Goal: Task Accomplishment & Management: Complete application form

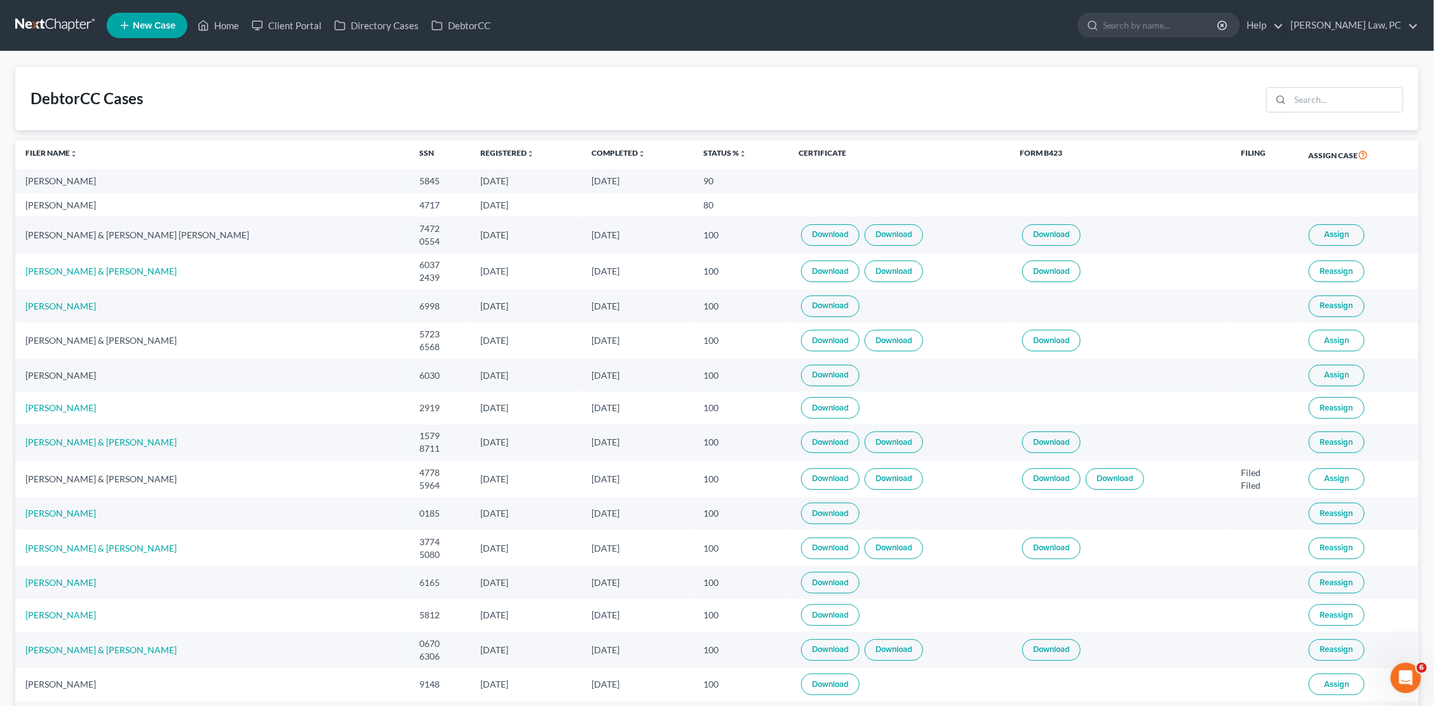
click at [67, 24] on link at bounding box center [55, 25] width 81 height 23
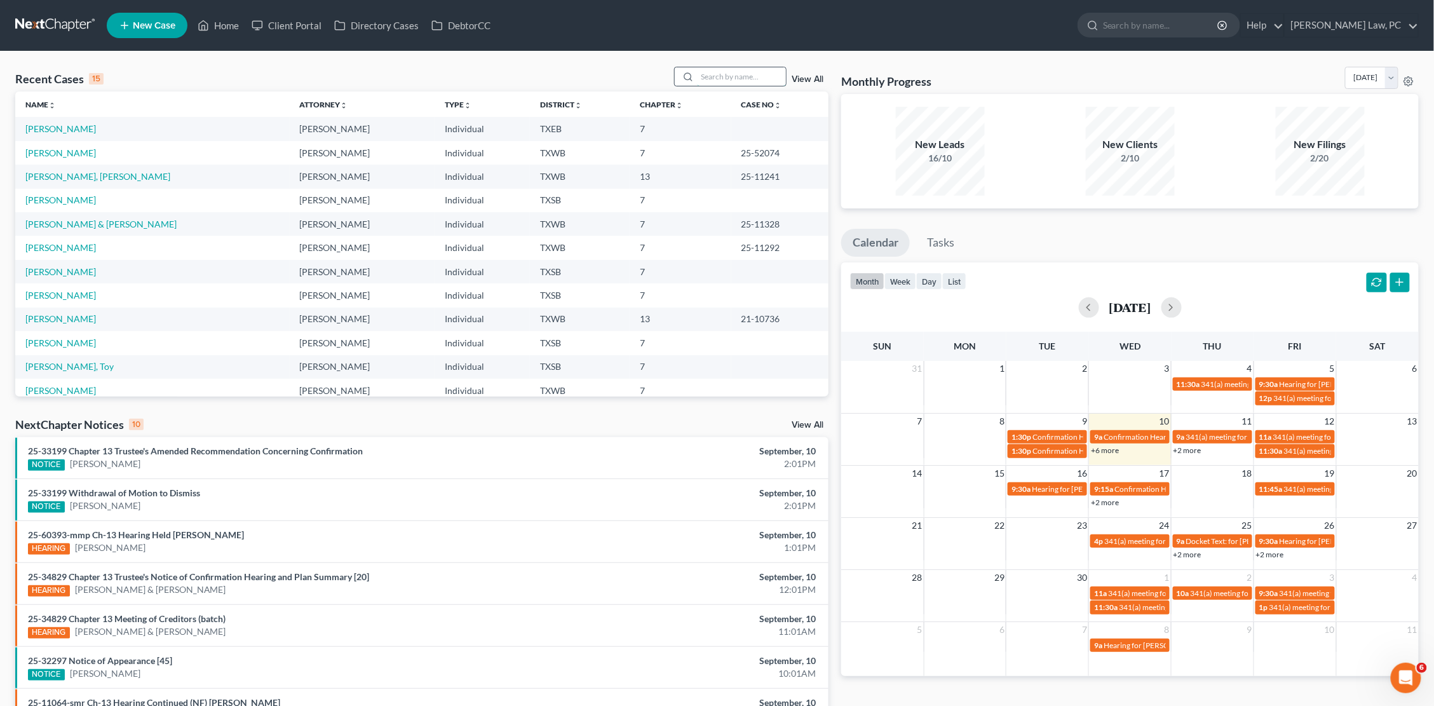
click at [747, 72] on input "search" at bounding box center [741, 76] width 89 height 18
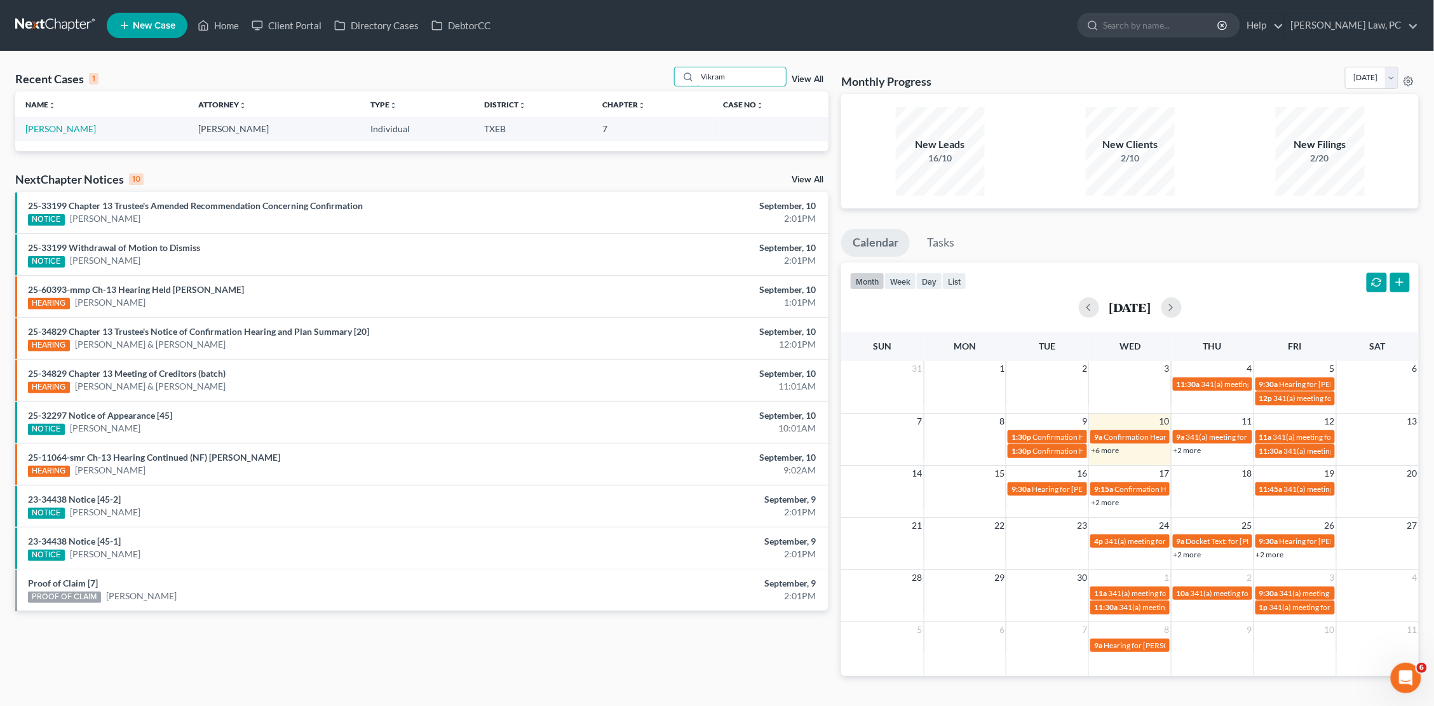
type input "Vikram"
drag, startPoint x: 531, startPoint y: 73, endPoint x: 69, endPoint y: 126, distance: 464.3
click at [69, 126] on link "Katoch, Vikramjit" at bounding box center [60, 128] width 71 height 11
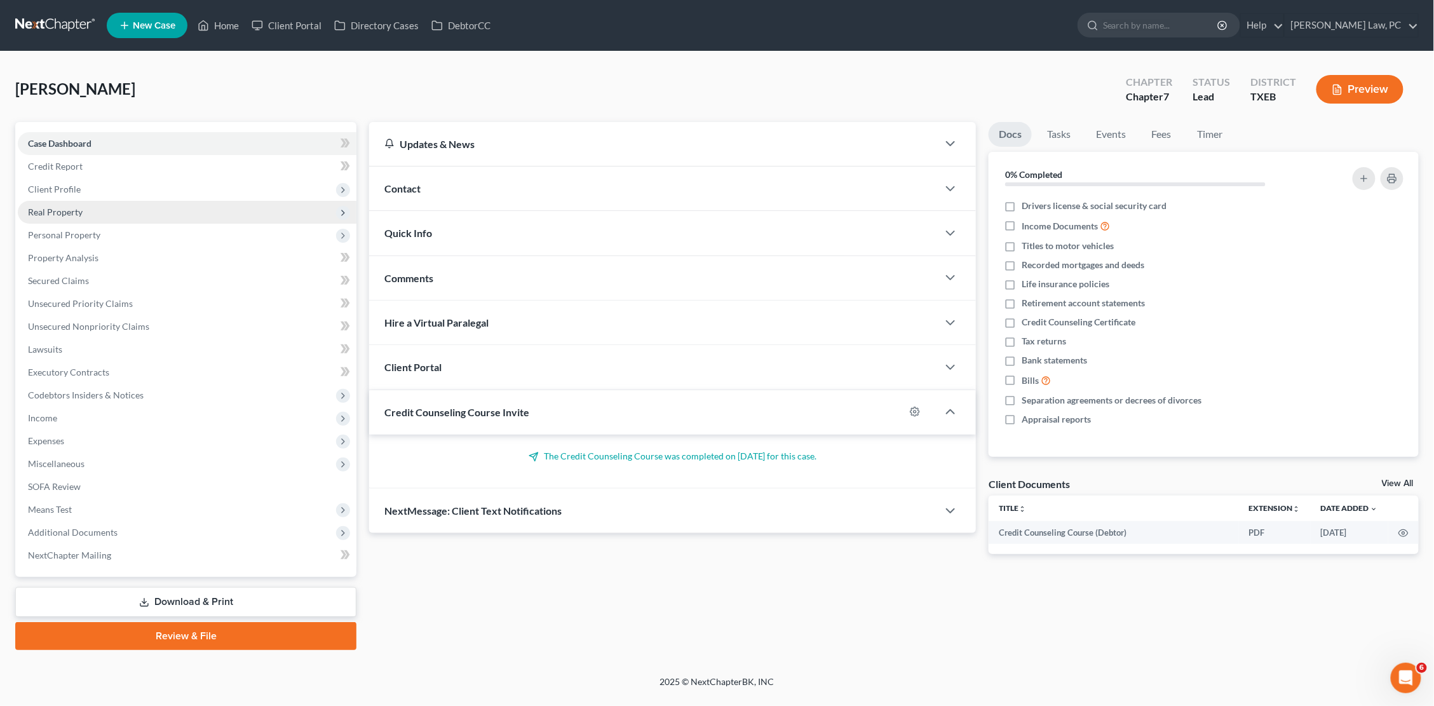
click at [73, 207] on span "Real Property" at bounding box center [55, 212] width 55 height 11
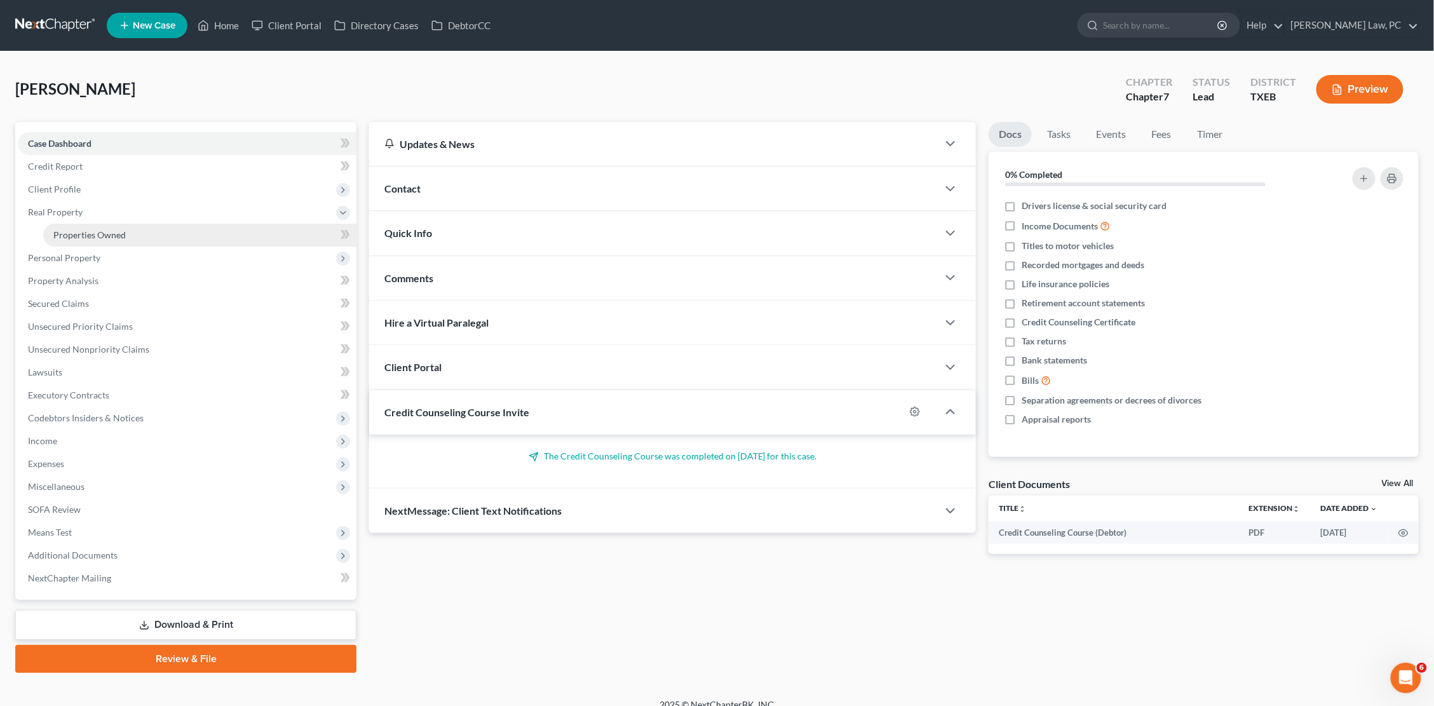
click at [66, 231] on span "Properties Owned" at bounding box center [89, 234] width 72 height 11
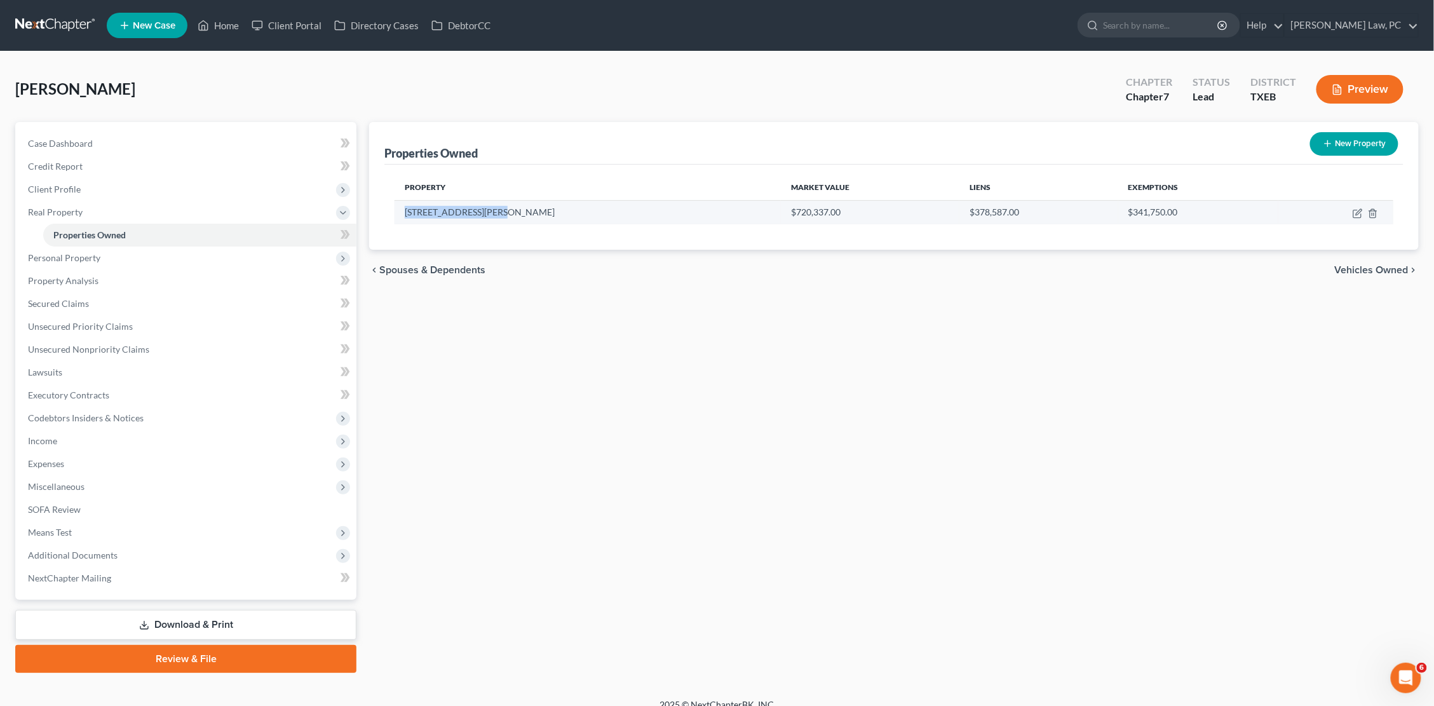
drag, startPoint x: 406, startPoint y: 211, endPoint x: 497, endPoint y: 215, distance: 90.9
click at [497, 215] on td "16153 Barton Creek Ln" at bounding box center [588, 212] width 386 height 24
copy td "16153 Barton Creek Ln"
click at [66, 184] on span "Client Profile" at bounding box center [54, 189] width 53 height 11
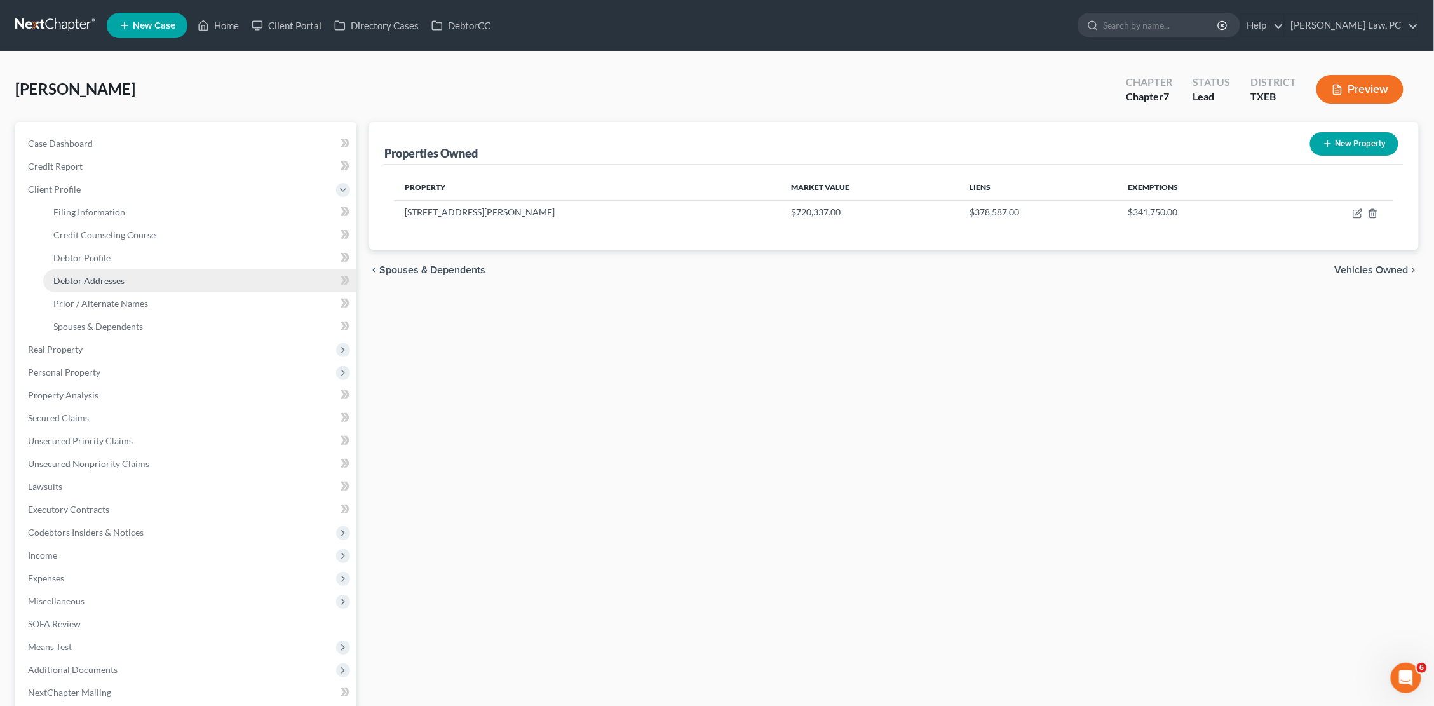
click at [102, 275] on span "Debtor Addresses" at bounding box center [88, 280] width 71 height 11
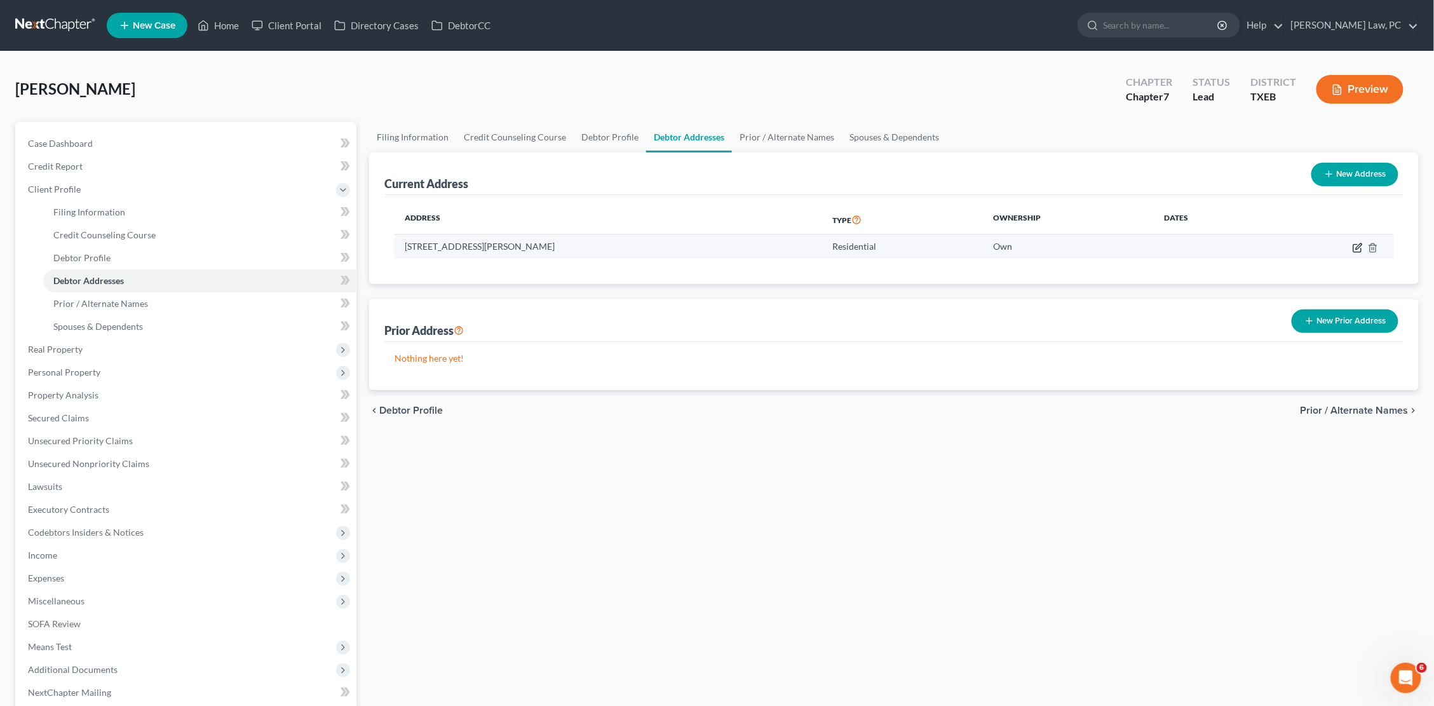
click at [1361, 243] on icon "button" at bounding box center [1358, 248] width 10 height 10
select select "45"
select select "0"
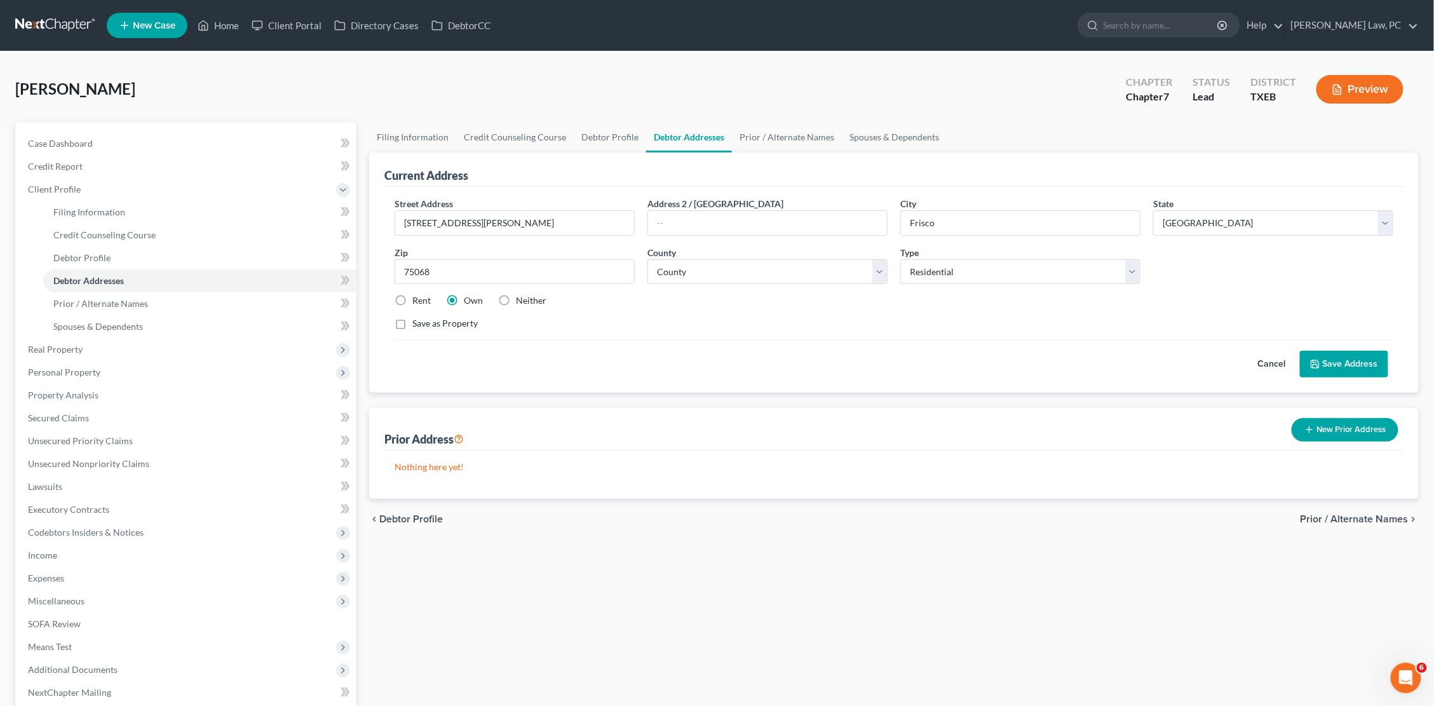
click at [1331, 363] on button "Save Address" at bounding box center [1344, 364] width 88 height 27
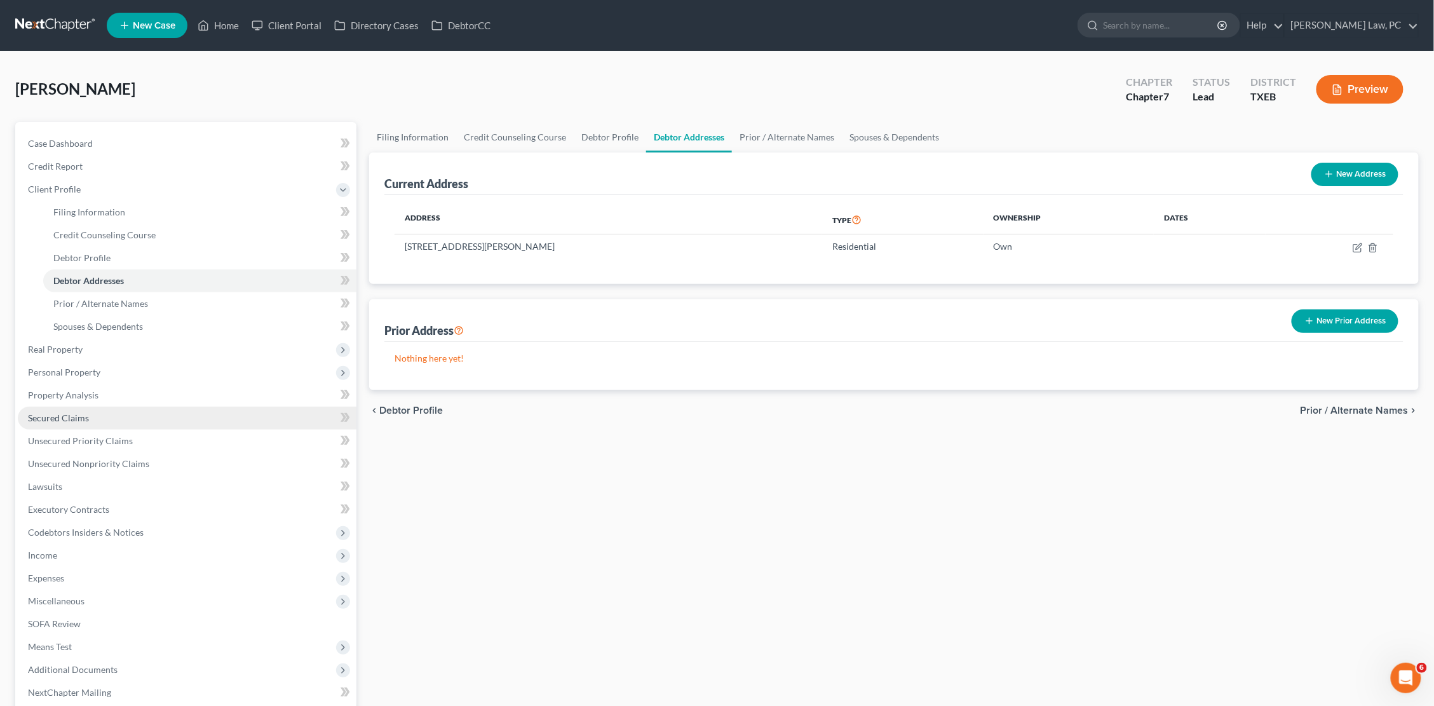
click at [45, 412] on span "Secured Claims" at bounding box center [58, 417] width 61 height 11
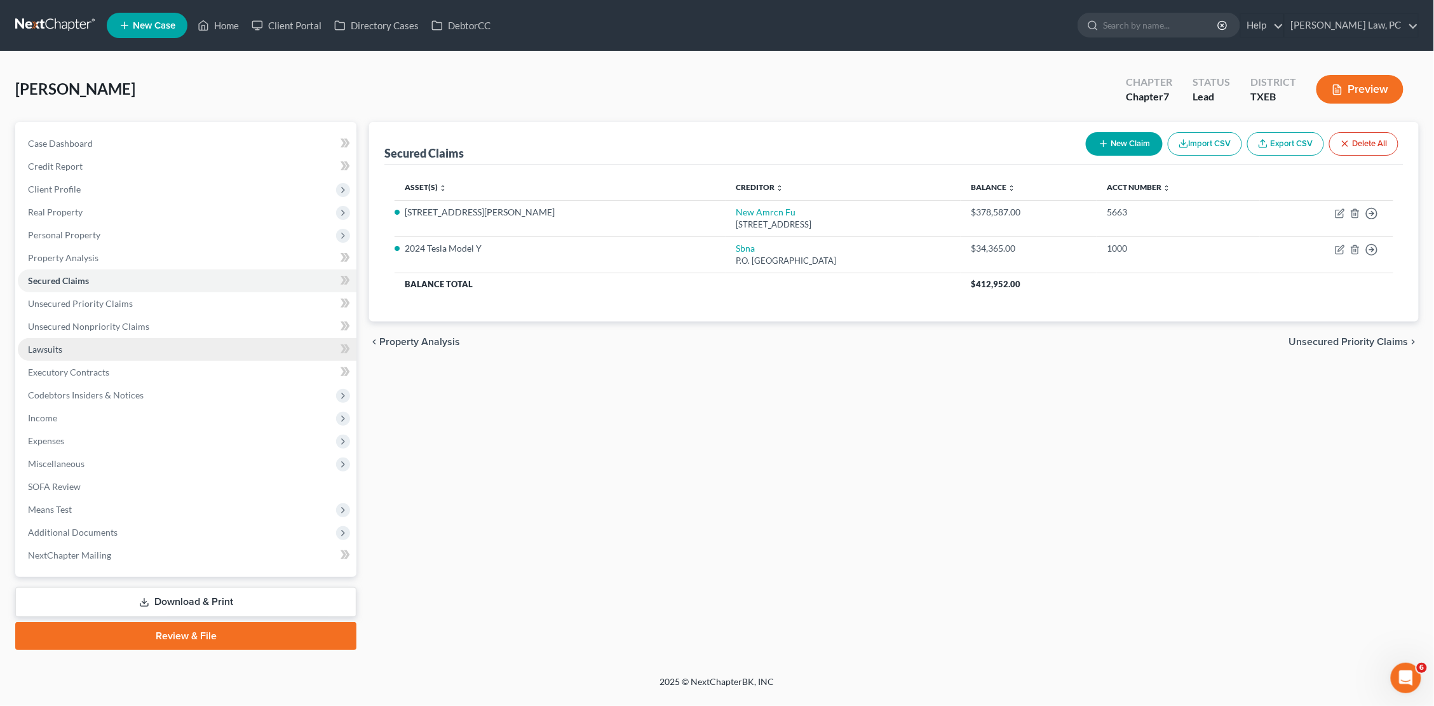
click at [63, 338] on link "Lawsuits" at bounding box center [187, 349] width 339 height 23
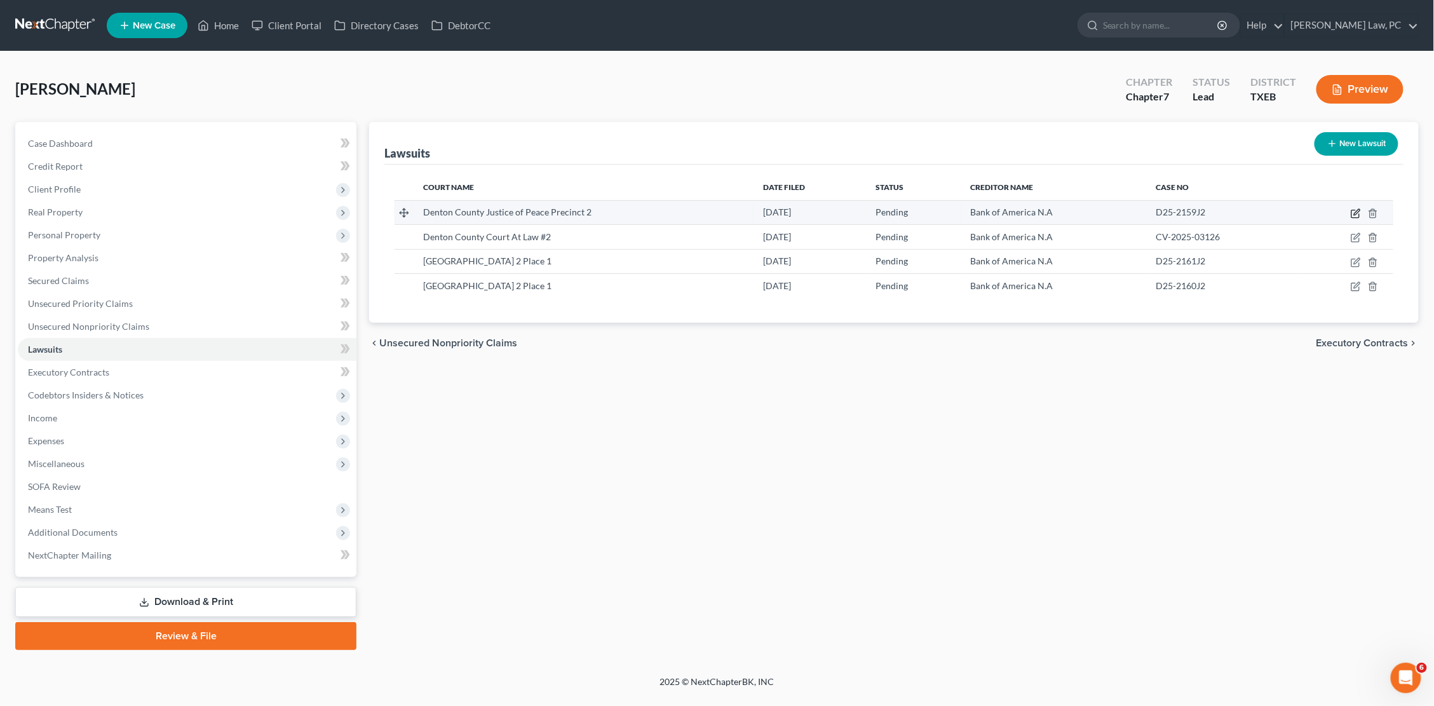
click at [1353, 213] on icon "button" at bounding box center [1356, 213] width 10 height 10
select select "45"
select select "0"
select select "4"
select select "45"
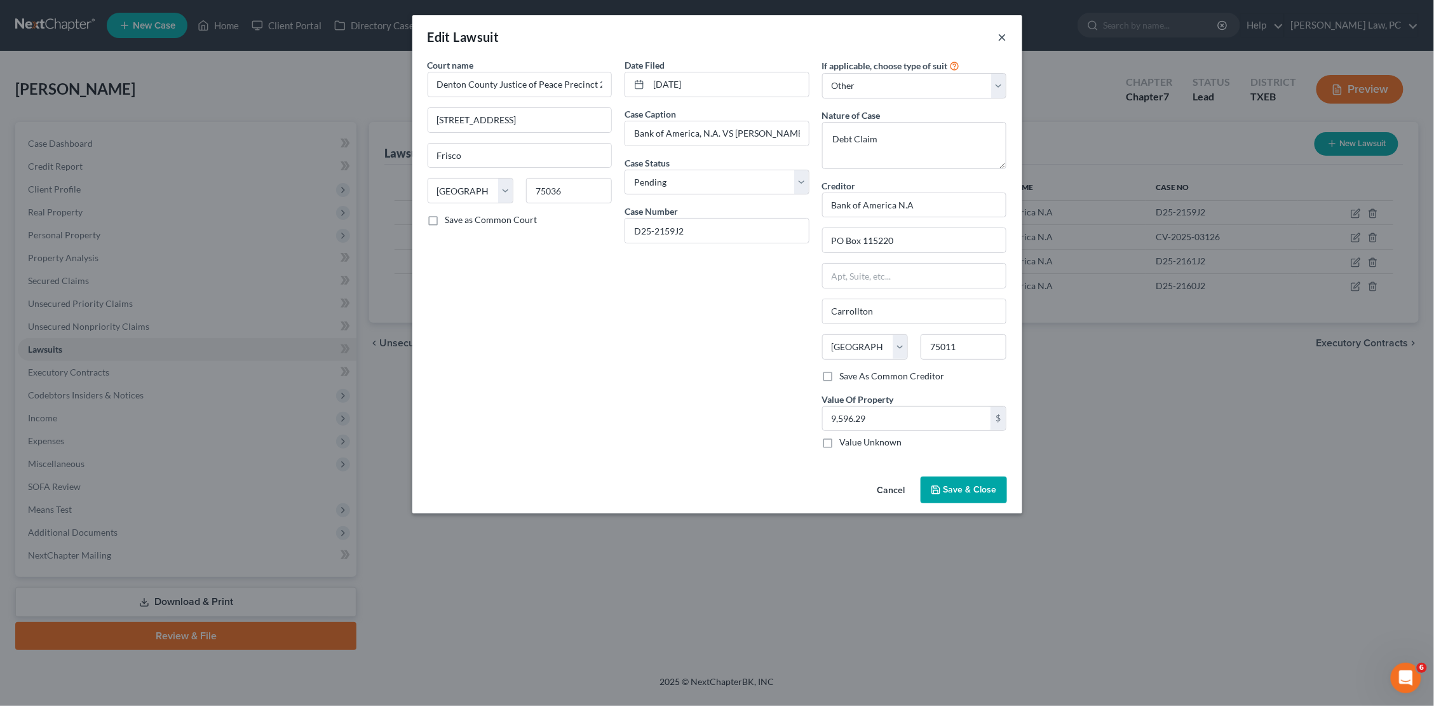
click at [1001, 37] on button "×" at bounding box center [1002, 36] width 9 height 15
